Goal: Information Seeking & Learning: Compare options

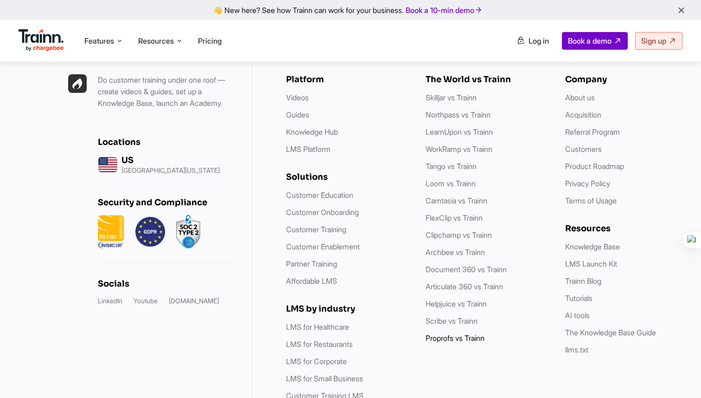
scroll to position [2684, 0]
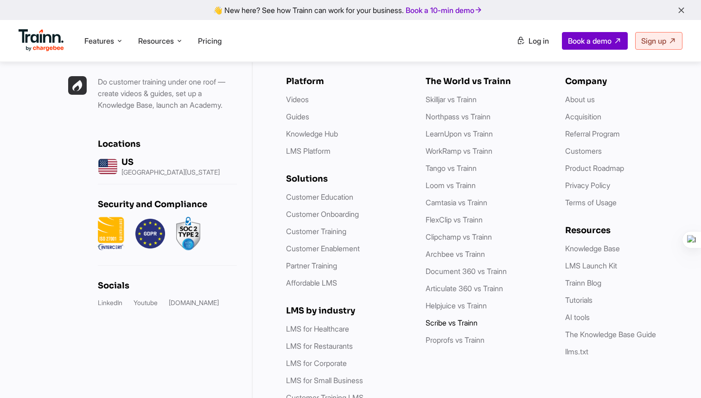
click at [453, 318] on link "Scribe vs Trainn" at bounding box center [452, 322] width 52 height 9
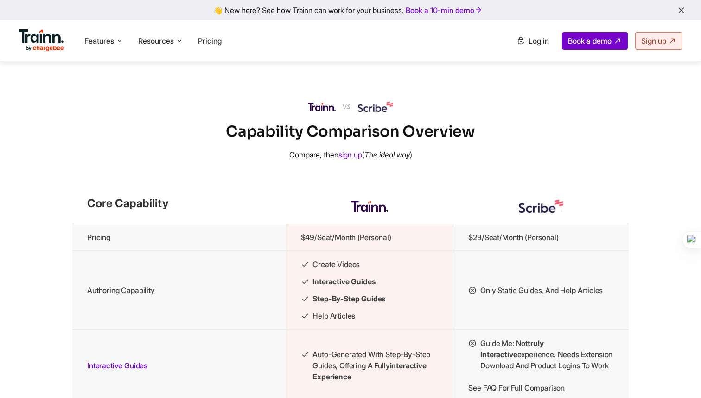
scroll to position [873, 0]
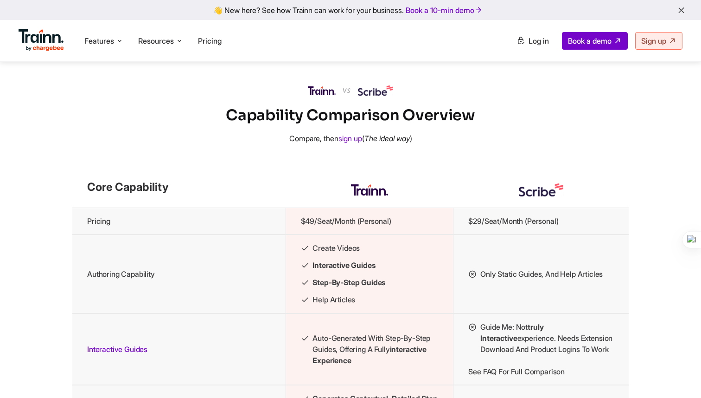
drag, startPoint x: 228, startPoint y: 133, endPoint x: 471, endPoint y: 133, distance: 243.1
click at [471, 125] on h2 "Capability Comparison Overview" at bounding box center [350, 115] width 701 height 20
copy h2 "Capability Comparison Overview"
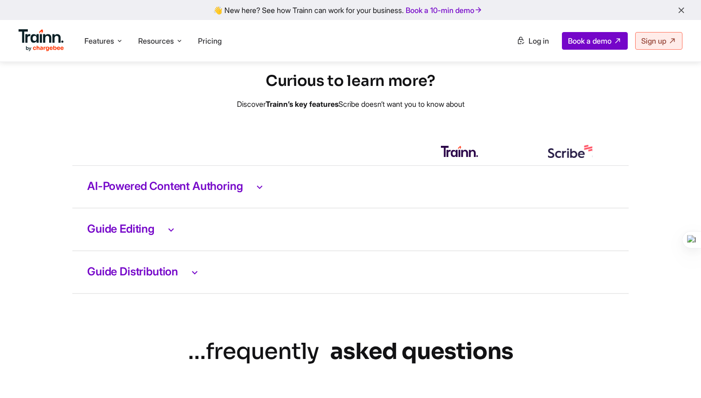
scroll to position [1983, 0]
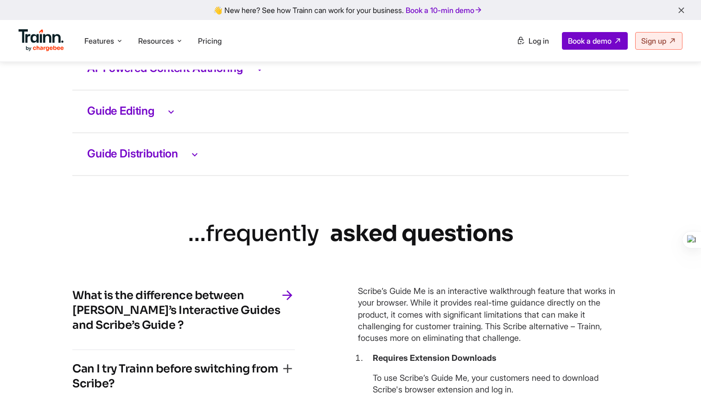
click at [216, 75] on h3 "AI-Powered Content Authoring" at bounding box center [350, 69] width 527 height 12
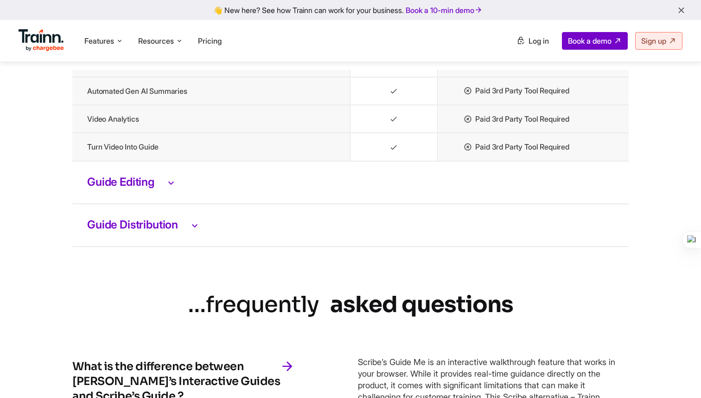
scroll to position [2092, 0]
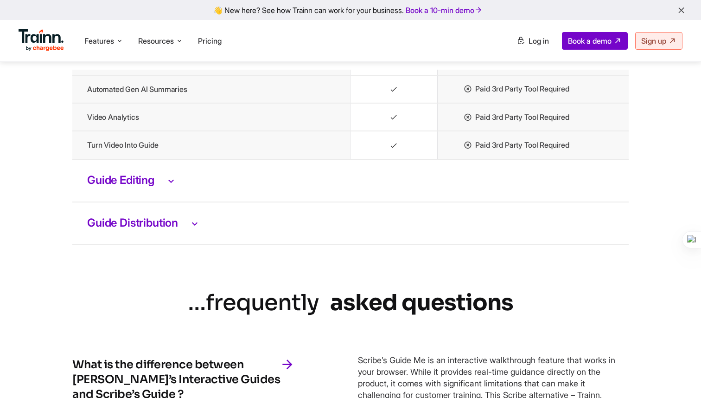
click at [152, 187] on h3 "Guide Editing" at bounding box center [350, 180] width 527 height 12
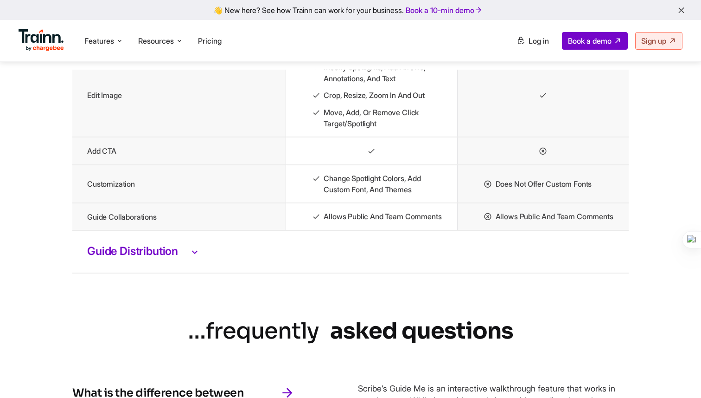
scroll to position [2312, 0]
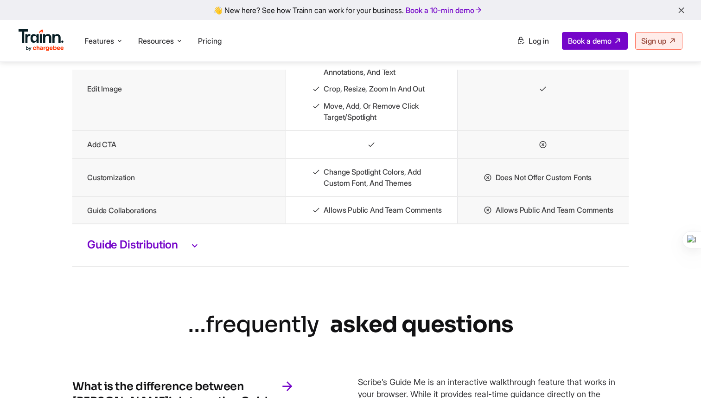
click at [163, 251] on h3 "Guide Distribution" at bounding box center [350, 245] width 527 height 12
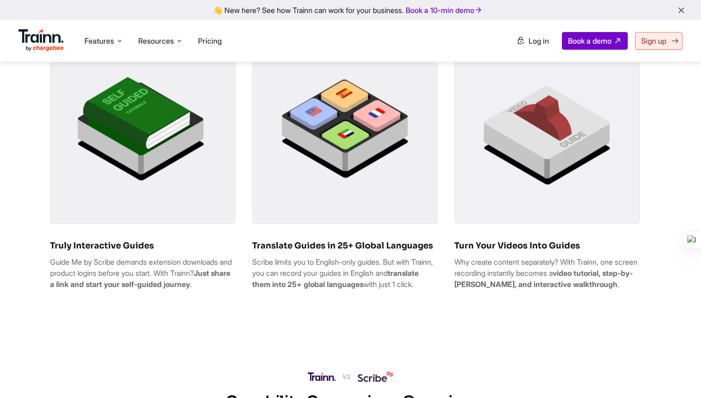
scroll to position [589, 0]
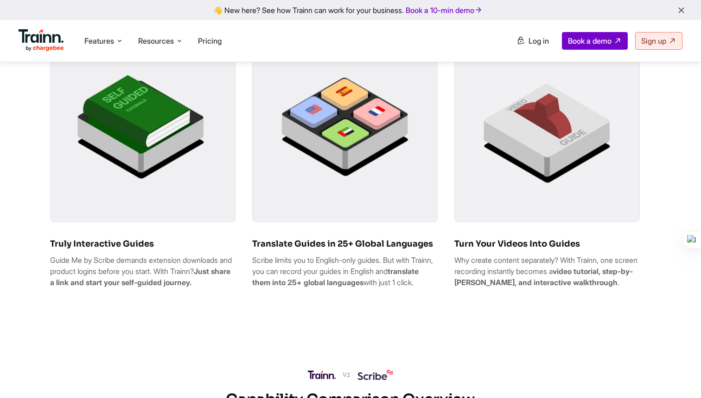
drag, startPoint x: 50, startPoint y: 267, endPoint x: 126, endPoint y: 306, distance: 85.5
click at [127, 288] on p "Guide Me by Scribe demands extension downloads and product logins before you st…" at bounding box center [143, 270] width 186 height 33
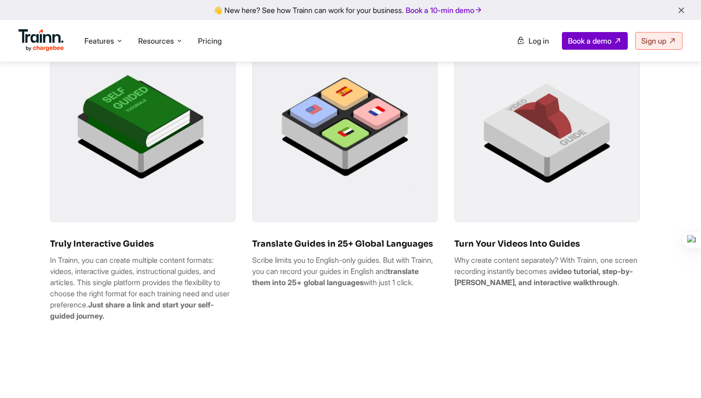
click at [418, 288] on p "Scribe limits you to English-only guides. But with Trainn, you can record your …" at bounding box center [345, 270] width 186 height 33
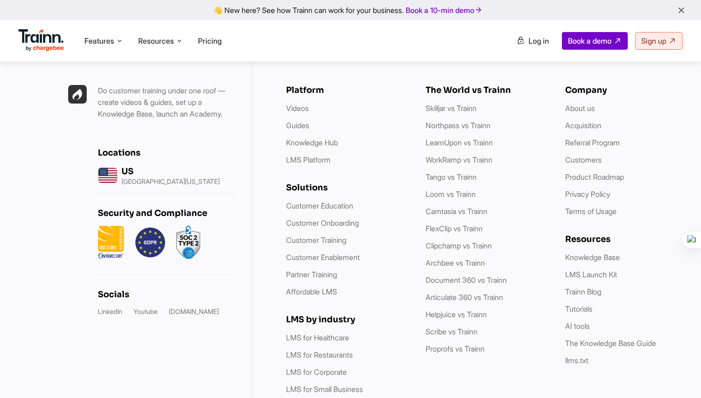
scroll to position [3744, 0]
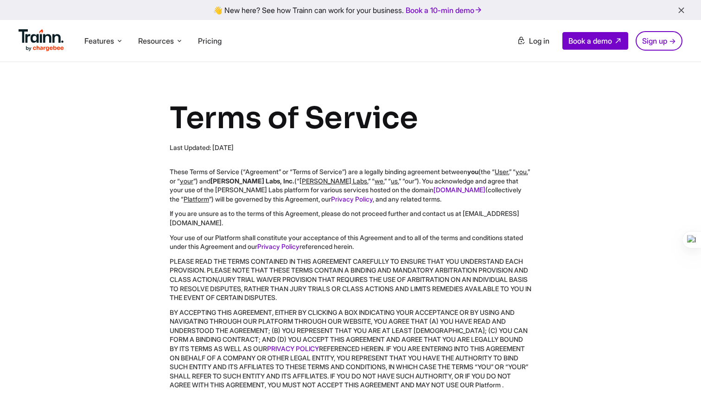
click at [245, 148] on div "Last Updated: Oct, 2023" at bounding box center [351, 147] width 362 height 9
drag, startPoint x: 172, startPoint y: 146, endPoint x: 301, endPoint y: 145, distance: 129.0
click at [301, 145] on div "Last Updated: Oct, 2023" at bounding box center [351, 147] width 362 height 9
click at [531, 121] on h1 "Terms of Service" at bounding box center [351, 118] width 362 height 38
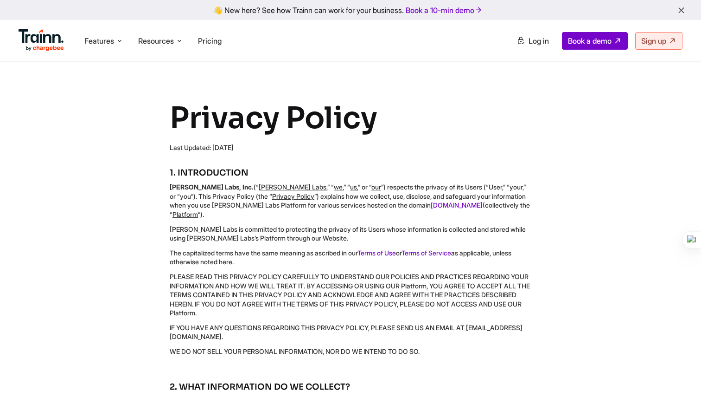
drag, startPoint x: 216, startPoint y: 148, endPoint x: 321, endPoint y: 148, distance: 104.4
click at [321, 148] on div "Last Updated: [DATE]" at bounding box center [351, 147] width 362 height 9
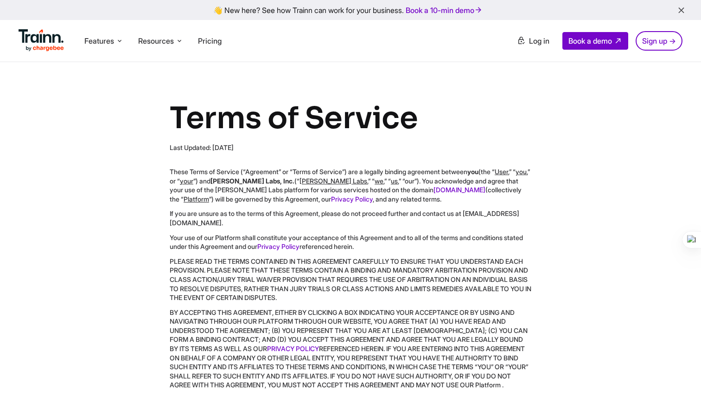
click at [472, 134] on h1 "Terms of Service" at bounding box center [351, 118] width 362 height 38
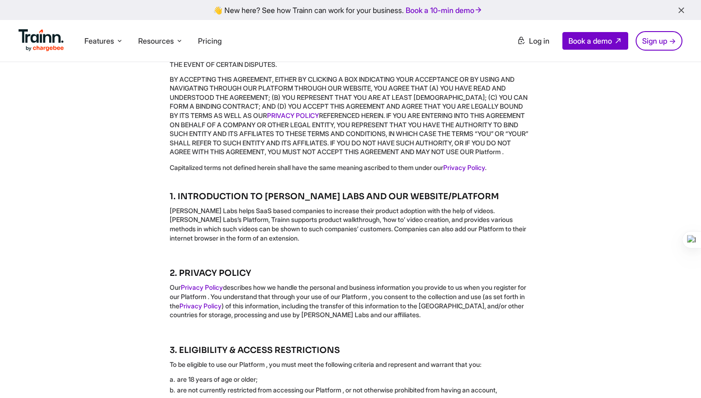
scroll to position [314, 0]
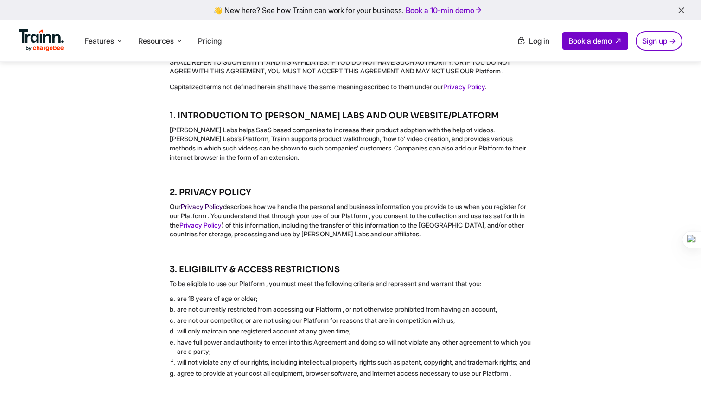
click at [203, 210] on link "Privacy Policy" at bounding box center [202, 206] width 42 height 8
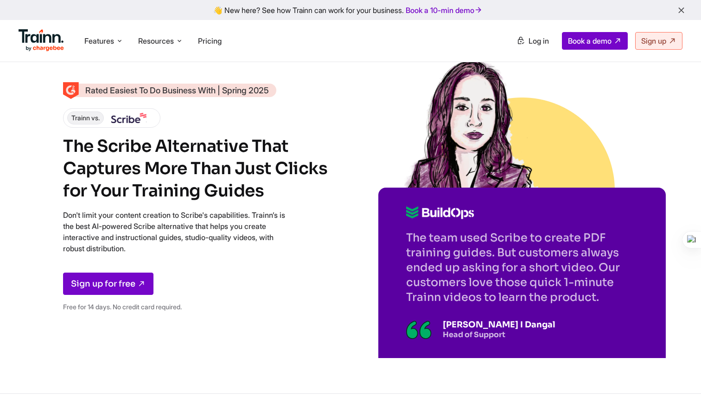
drag, startPoint x: 36, startPoint y: 85, endPoint x: 296, endPoint y: 97, distance: 260.6
click at [297, 97] on div "Rated Easiest To Do Business With | Spring 2025 Trainn vs. The Scribe Alternati…" at bounding box center [350, 196] width 701 height 393
click at [331, 114] on icon at bounding box center [332, 111] width 6 height 6
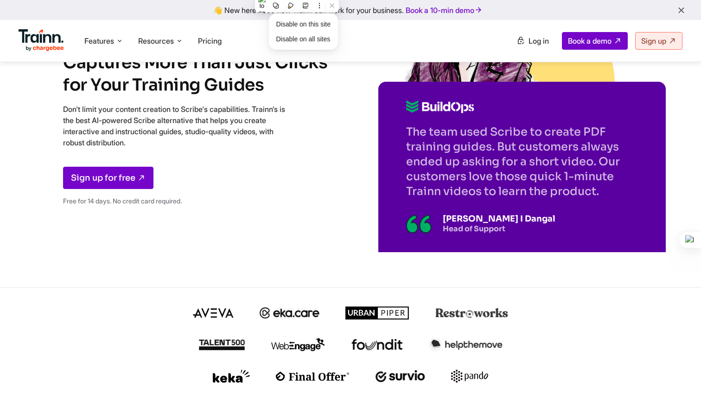
click at [306, 211] on div "Rated Easiest To Do Business With | Spring 2025 Trainn vs. The Scribe Alternati…" at bounding box center [197, 95] width 269 height 235
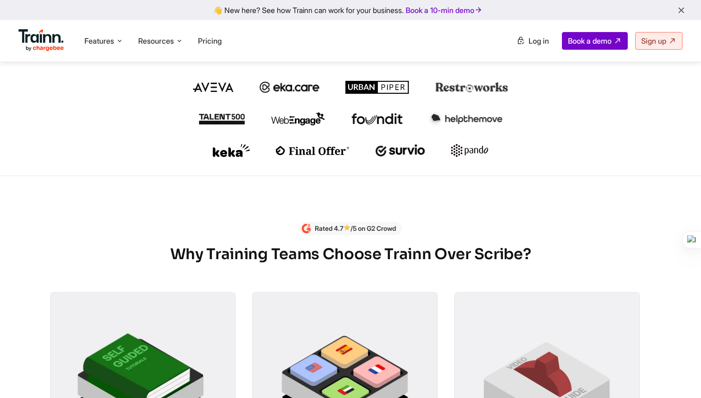
scroll to position [347, 0]
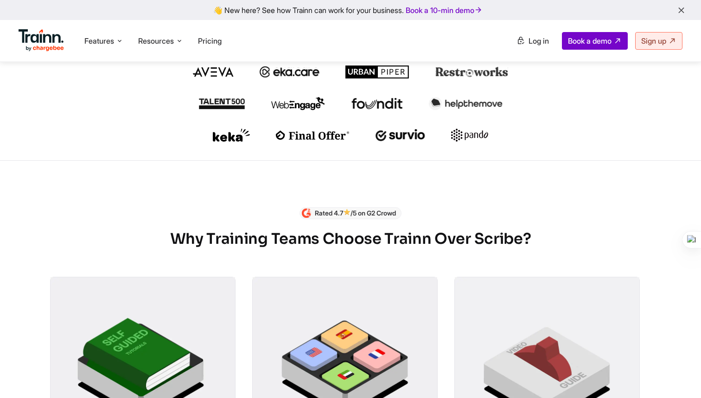
click at [444, 212] on div "Rated 4.7 /5 on G2 Crowd Why Training Teams Choose Trainn Over Scribe? Truly In…" at bounding box center [350, 372] width 601 height 331
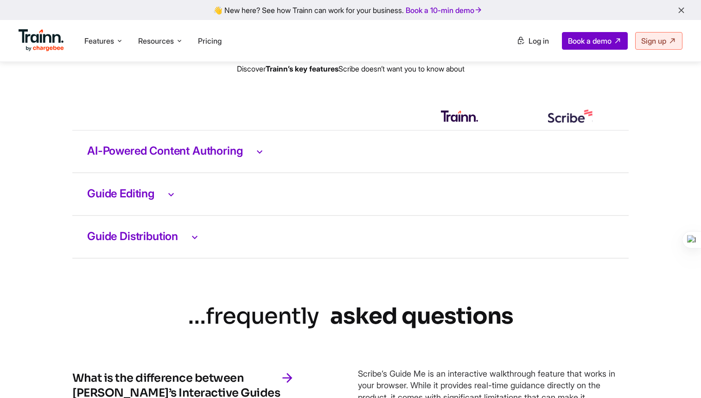
scroll to position [1968, 0]
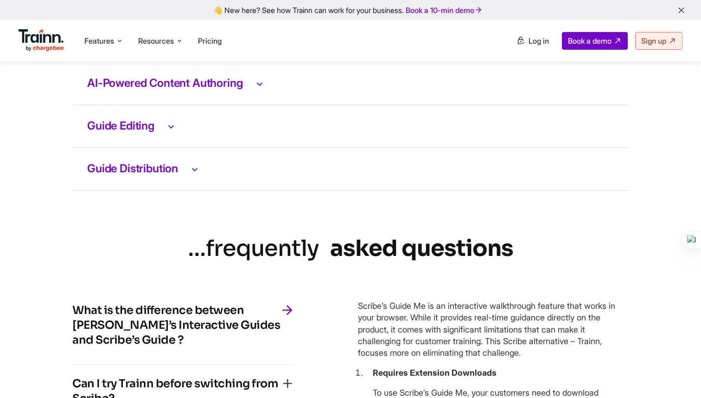
click at [251, 90] on h3 "AI-Powered Content Authoring" at bounding box center [350, 83] width 527 height 12
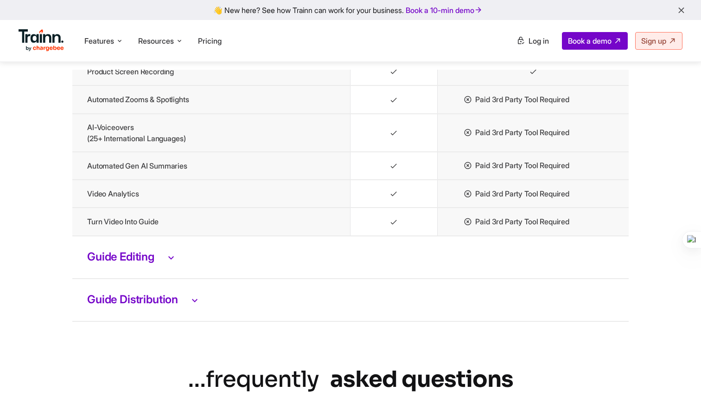
scroll to position [1998, 0]
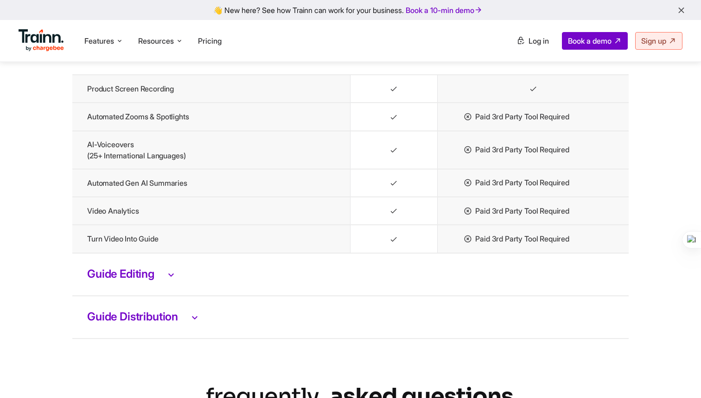
drag, startPoint x: 77, startPoint y: 82, endPoint x: 261, endPoint y: 89, distance: 183.9
click at [262, 75] on td "AI-Powered Content Authoring" at bounding box center [350, 53] width 557 height 43
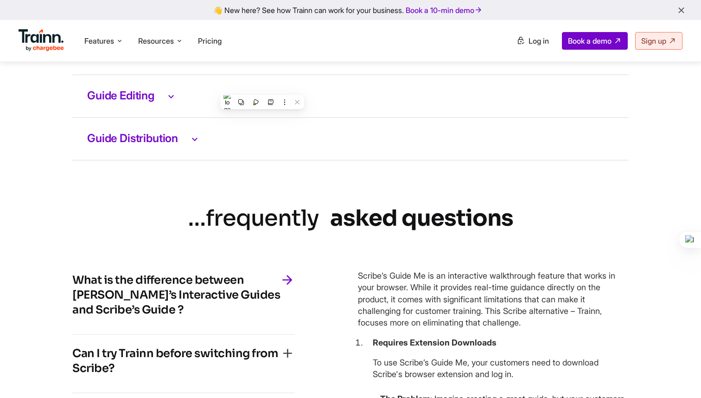
click at [162, 59] on h3 "AI-Powered Content Authoring" at bounding box center [350, 53] width 527 height 12
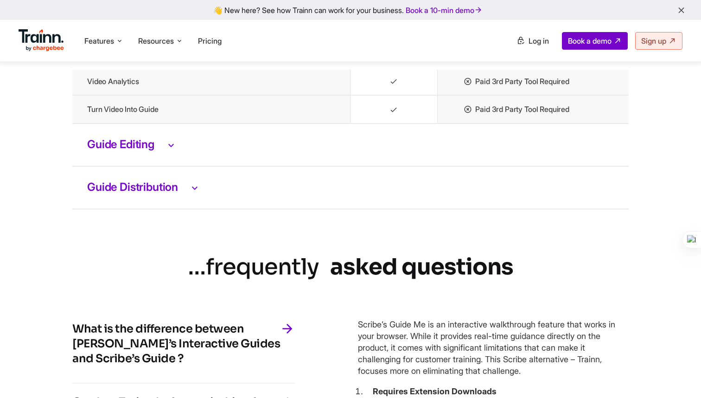
scroll to position [2136, 0]
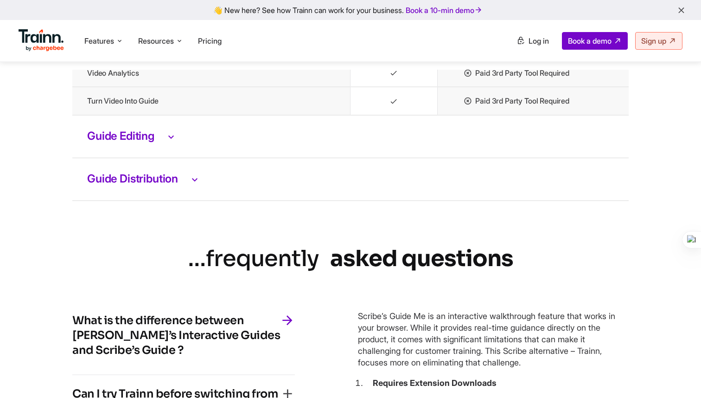
click at [134, 142] on h3 "Guide Editing" at bounding box center [350, 136] width 527 height 12
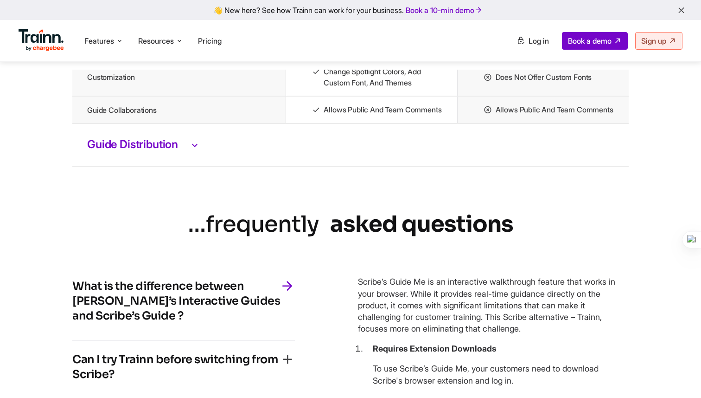
scroll to position [2413, 0]
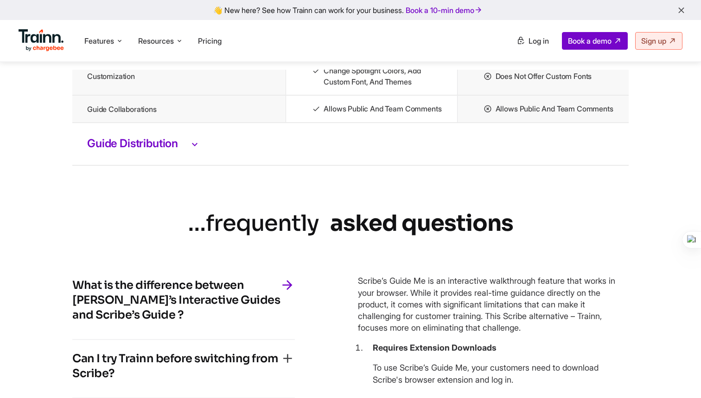
click at [139, 150] on h3 "Guide Distribution" at bounding box center [350, 144] width 527 height 12
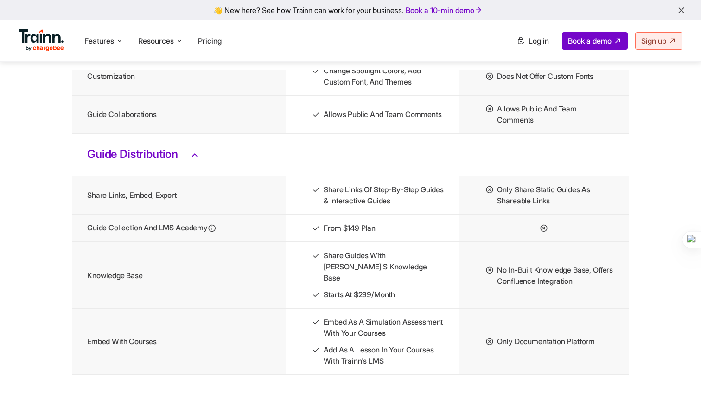
click at [139, 161] on h3 "Guide Distribution" at bounding box center [350, 154] width 527 height 12
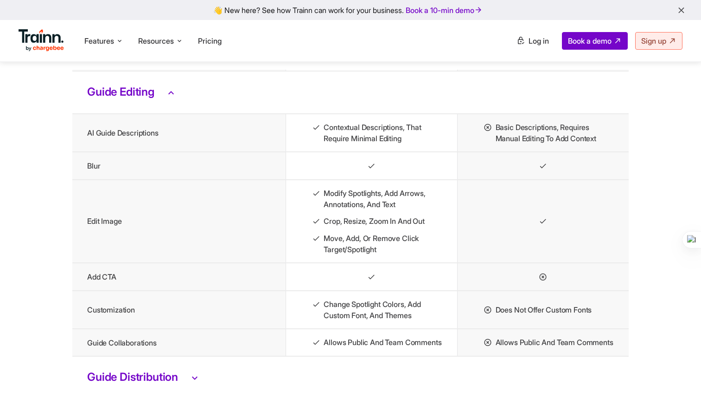
click at [132, 98] on h3 "Guide Editing" at bounding box center [350, 92] width 527 height 12
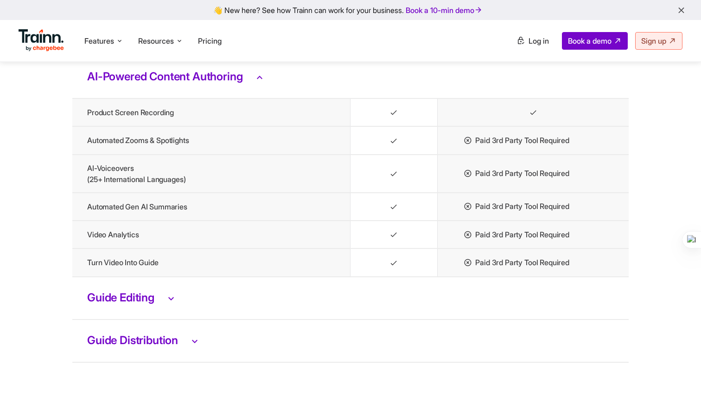
click at [129, 98] on td "AI-Powered Content Authoring" at bounding box center [350, 77] width 557 height 43
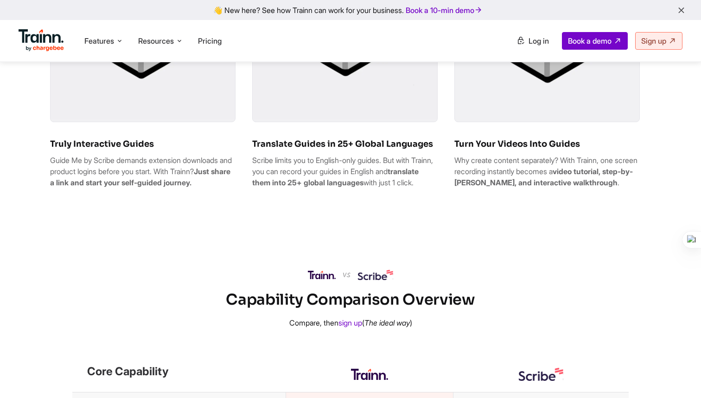
scroll to position [689, 0]
